Goal: Task Accomplishment & Management: Manage account settings

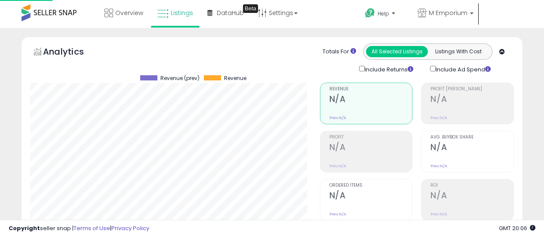
scroll to position [287, 0]
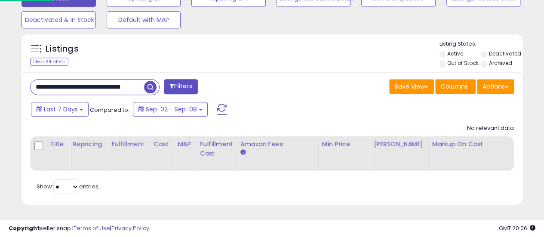
click at [151, 81] on span "button" at bounding box center [150, 87] width 12 height 12
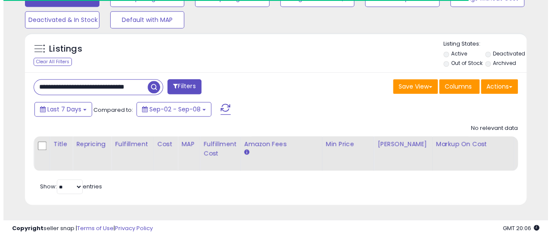
scroll to position [430178, 430064]
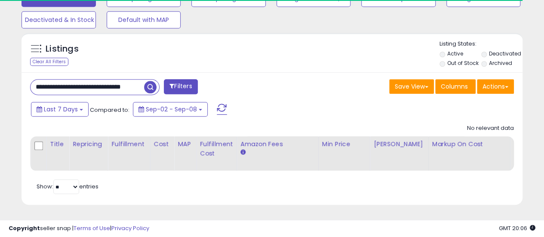
click at [218, 104] on span at bounding box center [222, 109] width 10 height 11
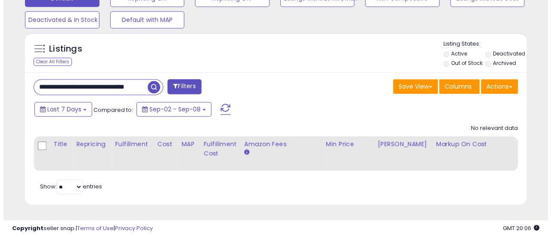
scroll to position [176, 290]
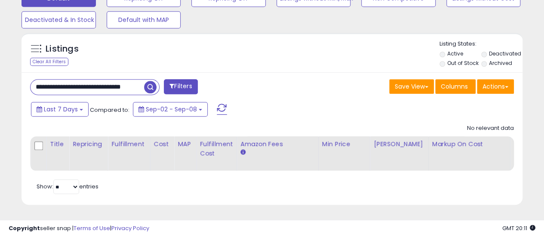
click at [150, 81] on span "button" at bounding box center [150, 87] width 12 height 12
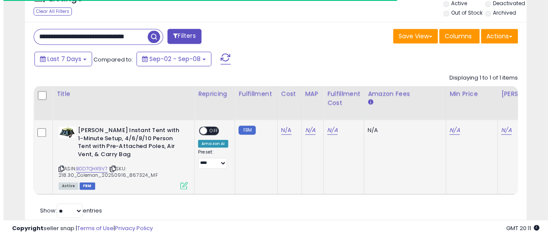
scroll to position [361, 0]
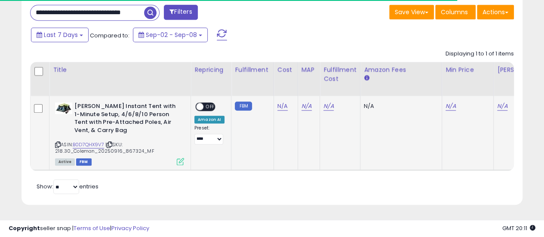
click at [178, 158] on icon at bounding box center [180, 161] width 7 height 7
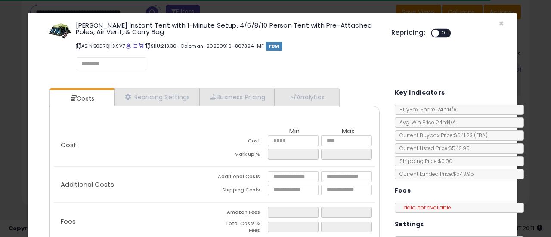
scroll to position [176, 294]
click at [130, 64] on input "text" at bounding box center [145, 64] width 129 height 8
type input "**"
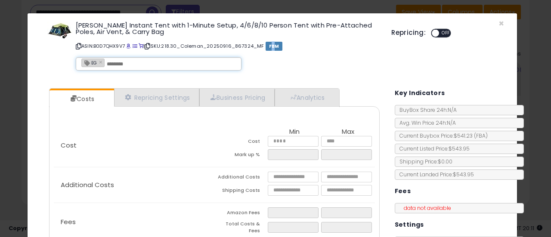
click at [274, 64] on div "[PERSON_NAME] Instant Tent with 1-Minute Setup, 4/6/8/10 Person Tent with Pre-A…" at bounding box center [226, 48] width 315 height 56
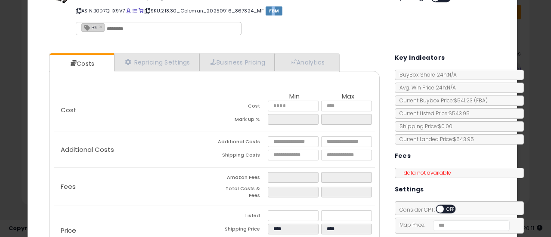
scroll to position [129, 0]
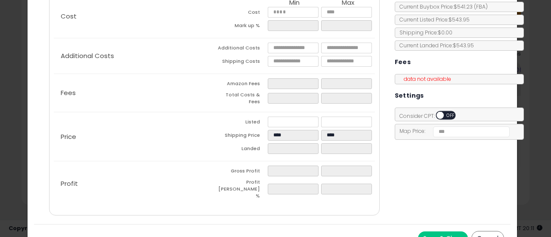
click at [450, 232] on button "Save & Close" at bounding box center [443, 239] width 50 height 14
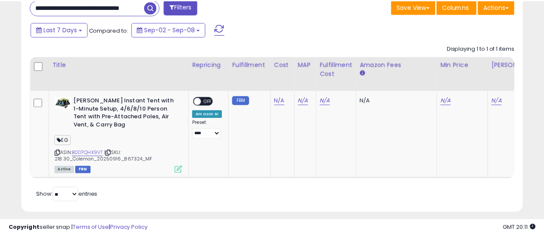
scroll to position [430178, 430064]
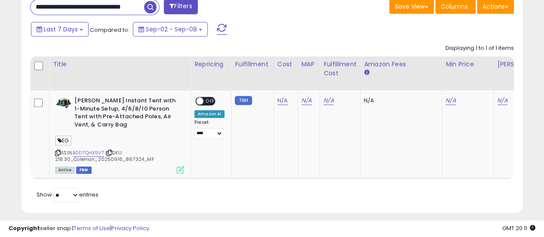
click at [325, 25] on div "Last 7 Days Compared to: Sep-02 - Sep-08" at bounding box center [210, 30] width 363 height 19
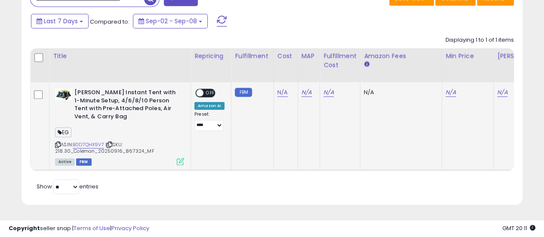
scroll to position [375, 0]
click at [56, 142] on icon at bounding box center [58, 144] width 6 height 5
click at [213, 120] on select "**********" at bounding box center [209, 125] width 29 height 11
select select "**********"
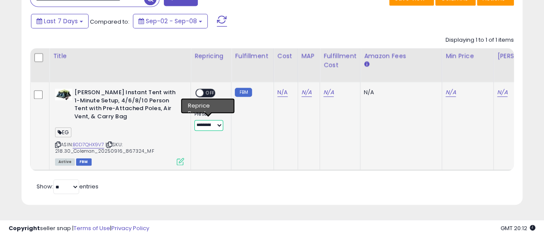
click at [195, 120] on select "**********" at bounding box center [209, 125] width 29 height 11
click at [206, 90] on span "OFF" at bounding box center [211, 93] width 14 height 7
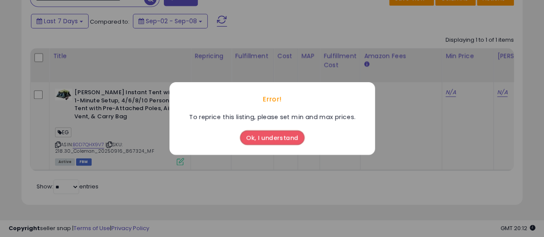
click at [276, 140] on button "Ok, I understand" at bounding box center [272, 137] width 65 height 15
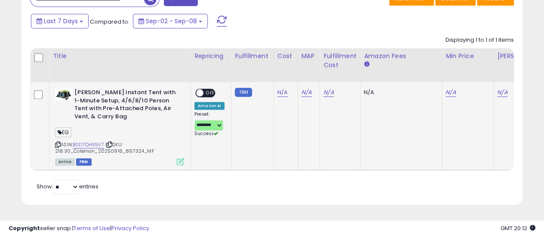
click at [287, 89] on div "N/A" at bounding box center [285, 93] width 14 height 8
click at [282, 88] on link "N/A" at bounding box center [283, 92] width 10 height 9
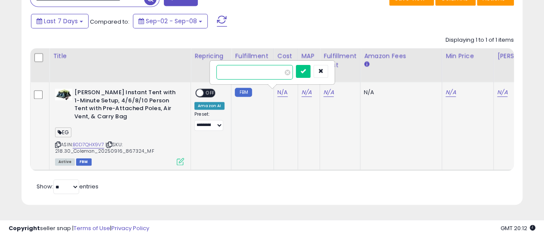
click at [273, 66] on input "number" at bounding box center [254, 72] width 77 height 15
paste input "******"
type input "******"
click at [311, 65] on button "submit" at bounding box center [303, 71] width 15 height 13
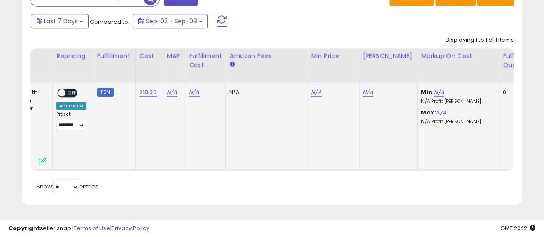
scroll to position [0, 138]
click at [315, 88] on link "N/A" at bounding box center [317, 92] width 10 height 9
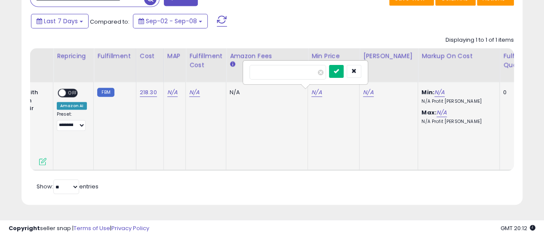
type input "******"
click at [344, 68] on button "submit" at bounding box center [336, 71] width 15 height 13
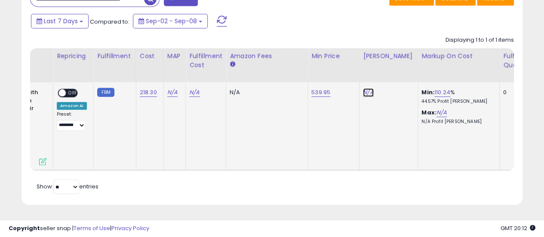
click at [368, 88] on link "N/A" at bounding box center [368, 92] width 10 height 9
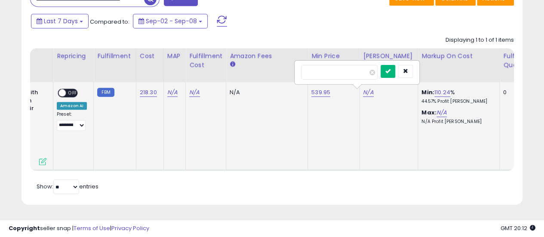
type input "******"
click at [395, 65] on button "submit" at bounding box center [388, 71] width 15 height 13
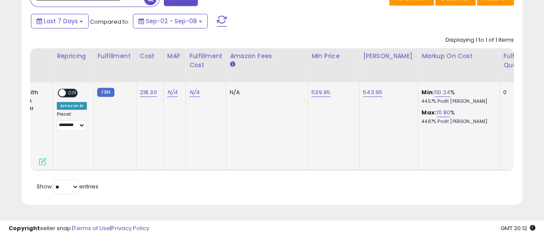
click at [314, 172] on div "Retrieving listings data.. Displaying 1 to 1 of 1 items Title Repricing" at bounding box center [272, 114] width 484 height 165
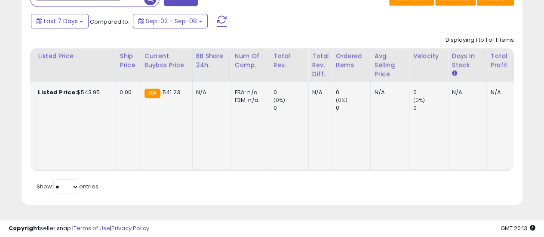
scroll to position [0, 0]
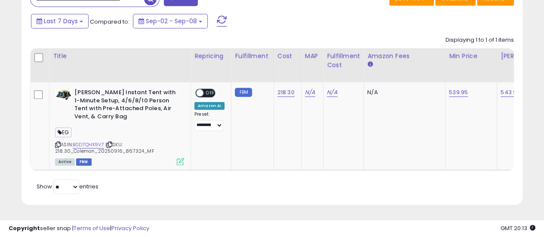
click at [325, 18] on div "Last 7 Days Compared to: Sep-02 - Sep-08" at bounding box center [210, 21] width 363 height 19
click at [200, 90] on span at bounding box center [199, 93] width 7 height 7
click at [198, 90] on span at bounding box center [199, 93] width 7 height 7
click at [289, 25] on div "Last 7 Days Compared to: Sep-02 - Sep-08" at bounding box center [210, 21] width 363 height 19
click at [56, 142] on icon at bounding box center [58, 144] width 6 height 5
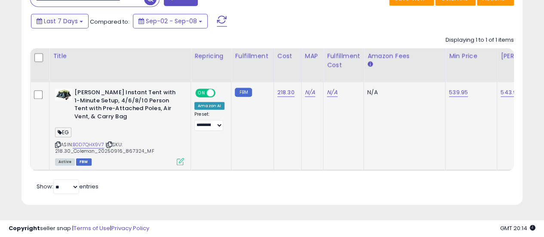
click at [112, 142] on icon at bounding box center [110, 144] width 6 height 5
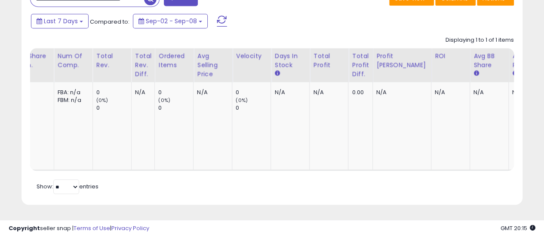
scroll to position [0, 819]
